Goal: Transaction & Acquisition: Obtain resource

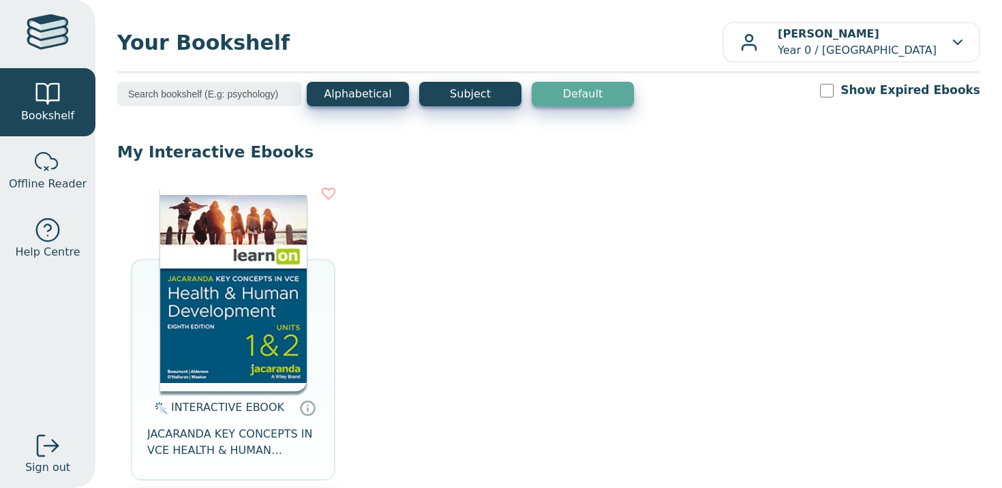
click at [213, 309] on img at bounding box center [233, 289] width 146 height 204
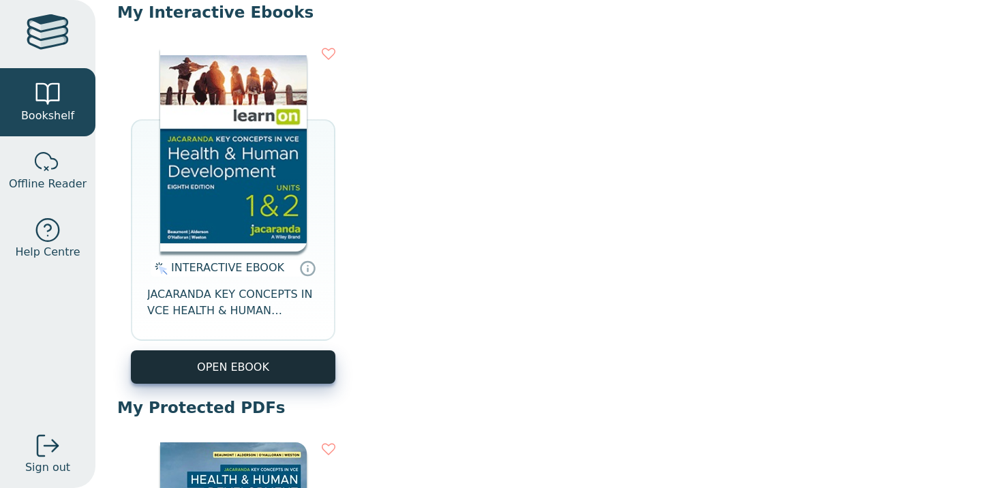
click at [298, 369] on button "OPEN EBOOK" at bounding box center [233, 366] width 204 height 33
